Goal: Find specific page/section: Find specific page/section

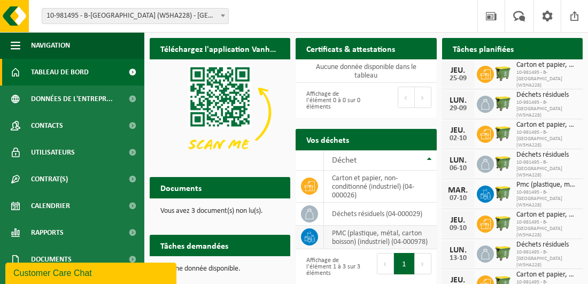
click at [307, 237] on icon at bounding box center [309, 237] width 11 height 11
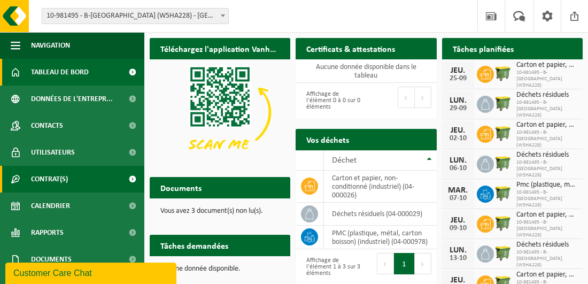
click at [94, 174] on link "Contrat(s)" at bounding box center [72, 179] width 144 height 27
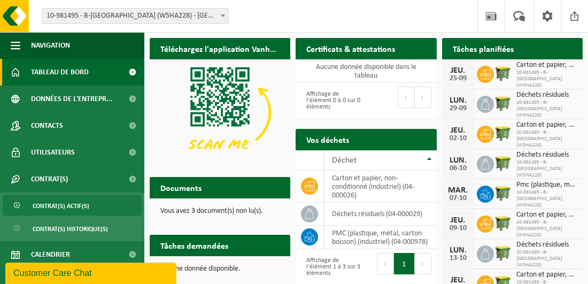
click at [79, 203] on span "Contrat(s) actif(s)" at bounding box center [61, 206] width 57 height 20
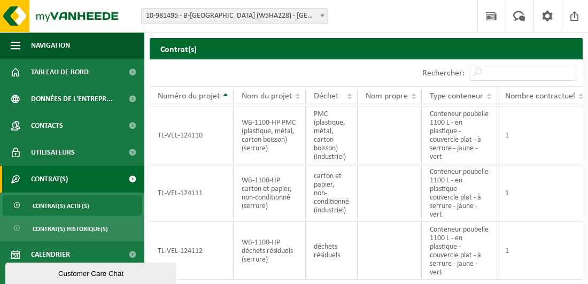
click at [321, 14] on b at bounding box center [322, 15] width 4 height 3
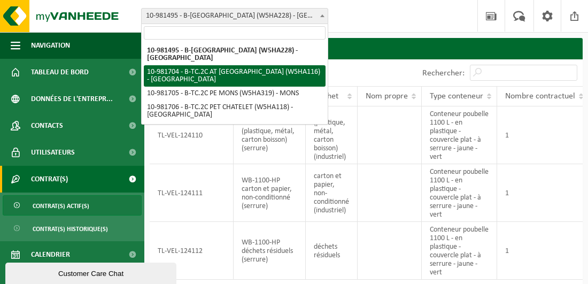
select select "162140"
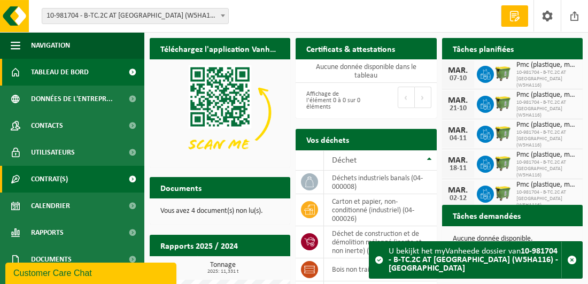
click at [64, 178] on span "Contrat(s)" at bounding box center [49, 179] width 37 height 27
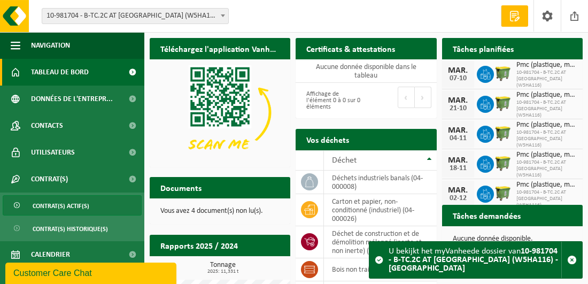
click at [68, 204] on span "Contrat(s) actif(s)" at bounding box center [61, 206] width 57 height 20
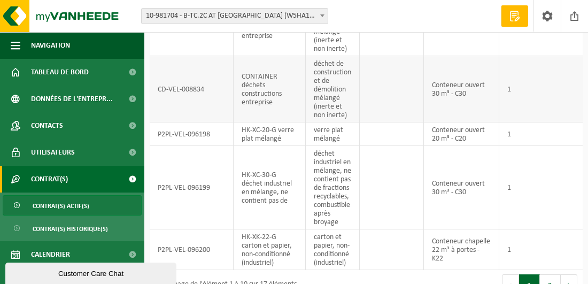
scroll to position [475, 0]
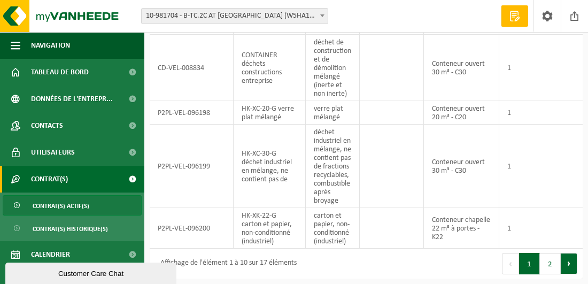
click at [567, 264] on button "Suivant" at bounding box center [569, 263] width 17 height 21
